Goal: Information Seeking & Learning: Learn about a topic

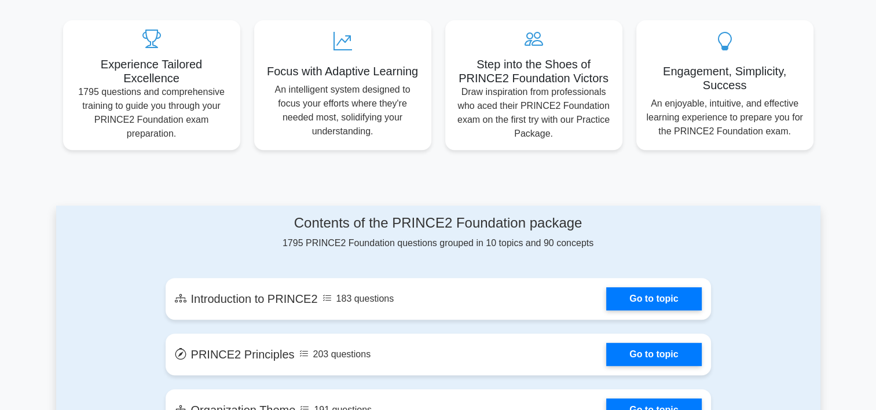
scroll to position [579, 0]
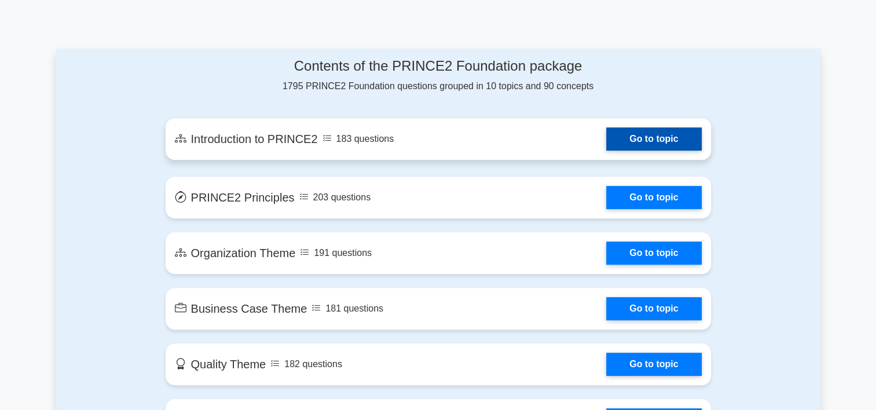
click at [606, 144] on link "Go to topic" at bounding box center [653, 138] width 95 height 23
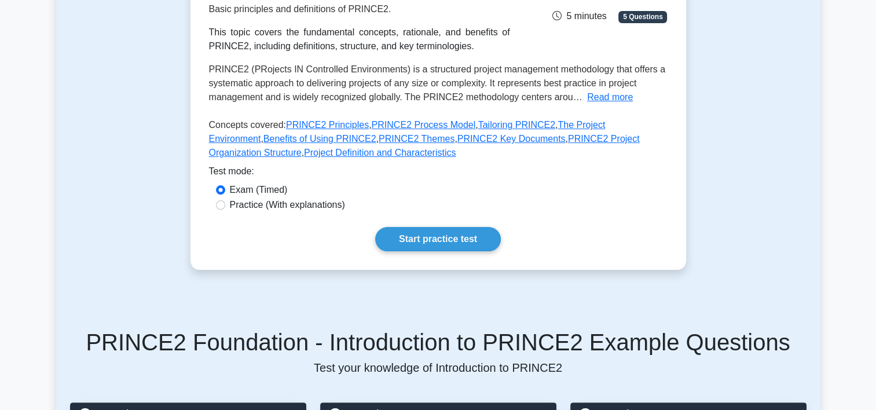
scroll to position [290, 0]
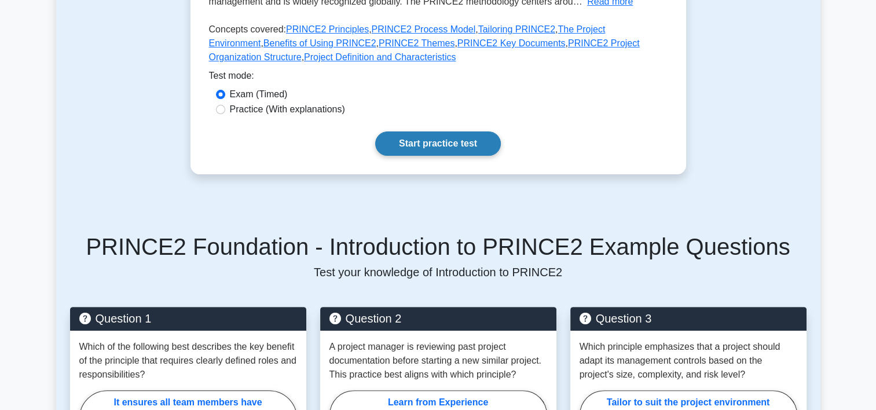
click at [419, 144] on link "Start practice test" at bounding box center [438, 143] width 126 height 24
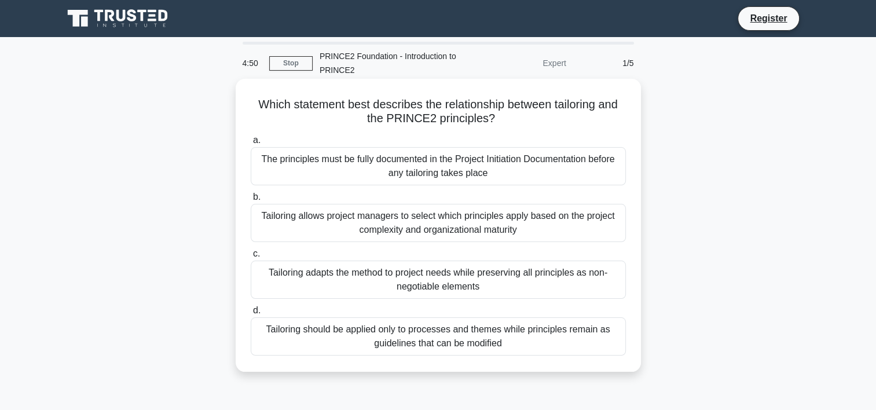
click at [372, 175] on div "The principles must be fully documented in the Project Initiation Documentation…" at bounding box center [438, 166] width 375 height 38
click at [251, 144] on input "a. The principles must be fully documented in the Project Initiation Documentat…" at bounding box center [251, 141] width 0 height 8
